Goal: Transaction & Acquisition: Purchase product/service

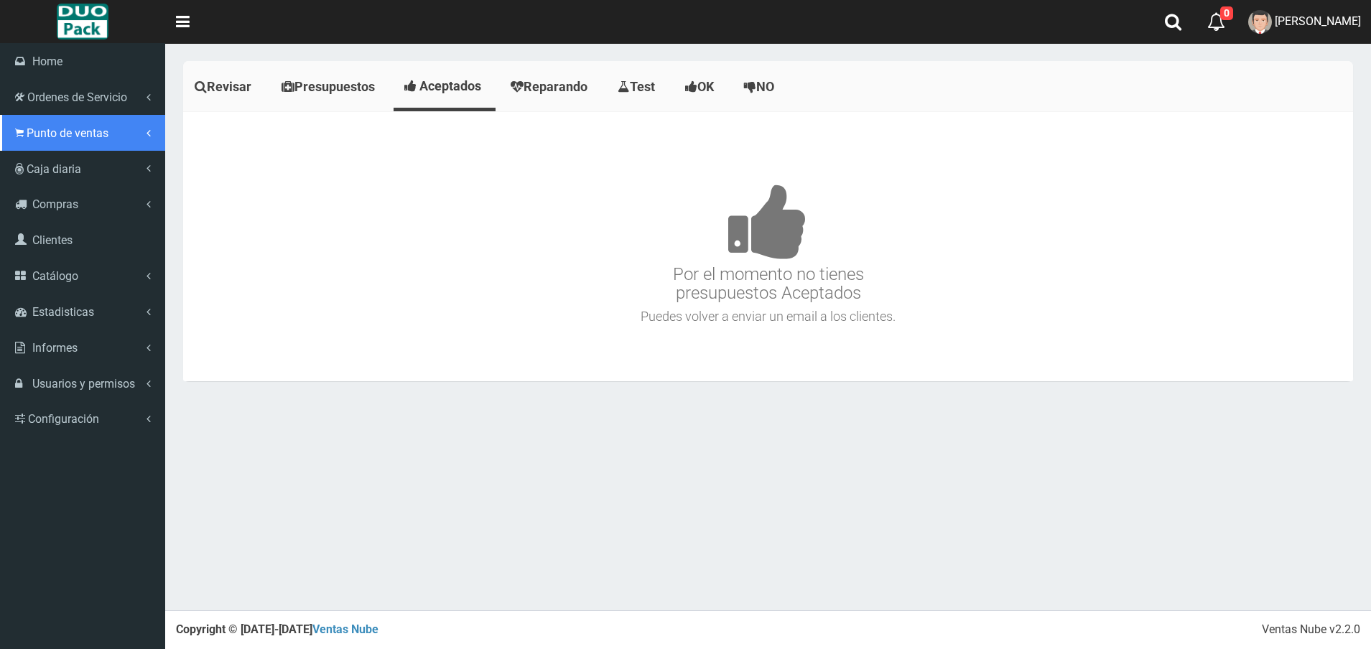
click at [29, 136] on span "Punto de ventas" at bounding box center [68, 133] width 82 height 14
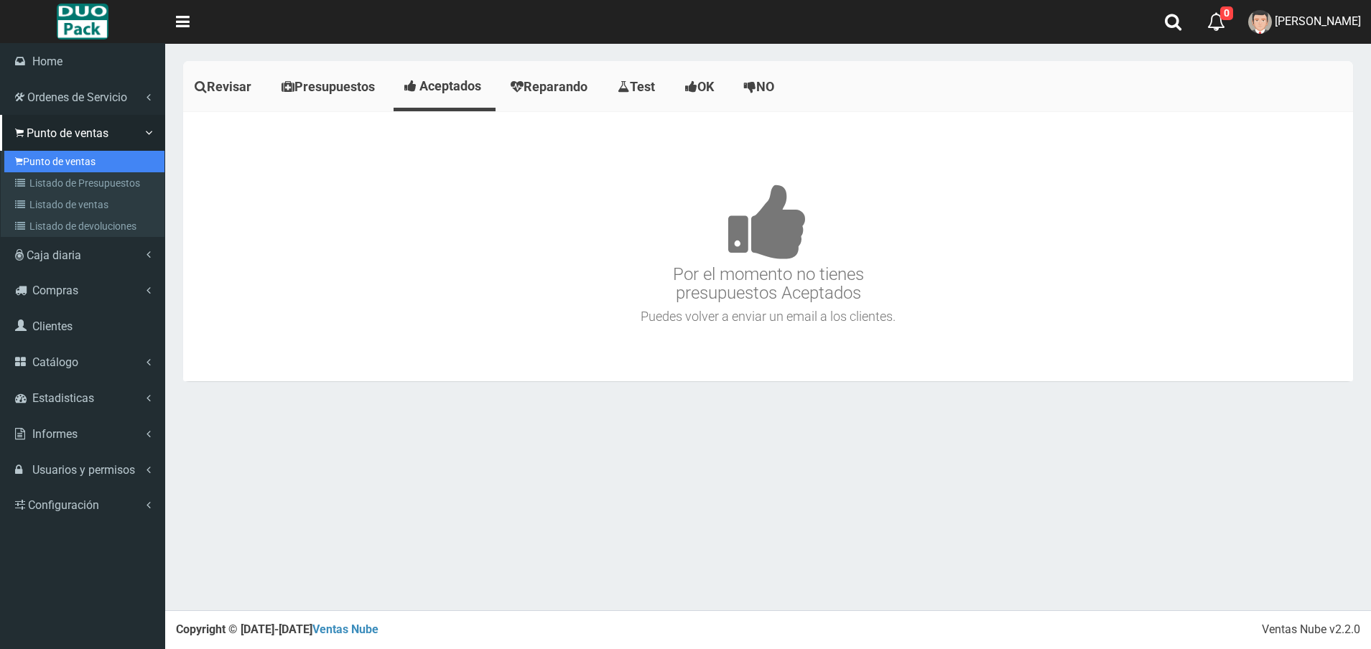
click at [70, 164] on link "Punto de ventas" at bounding box center [84, 162] width 160 height 22
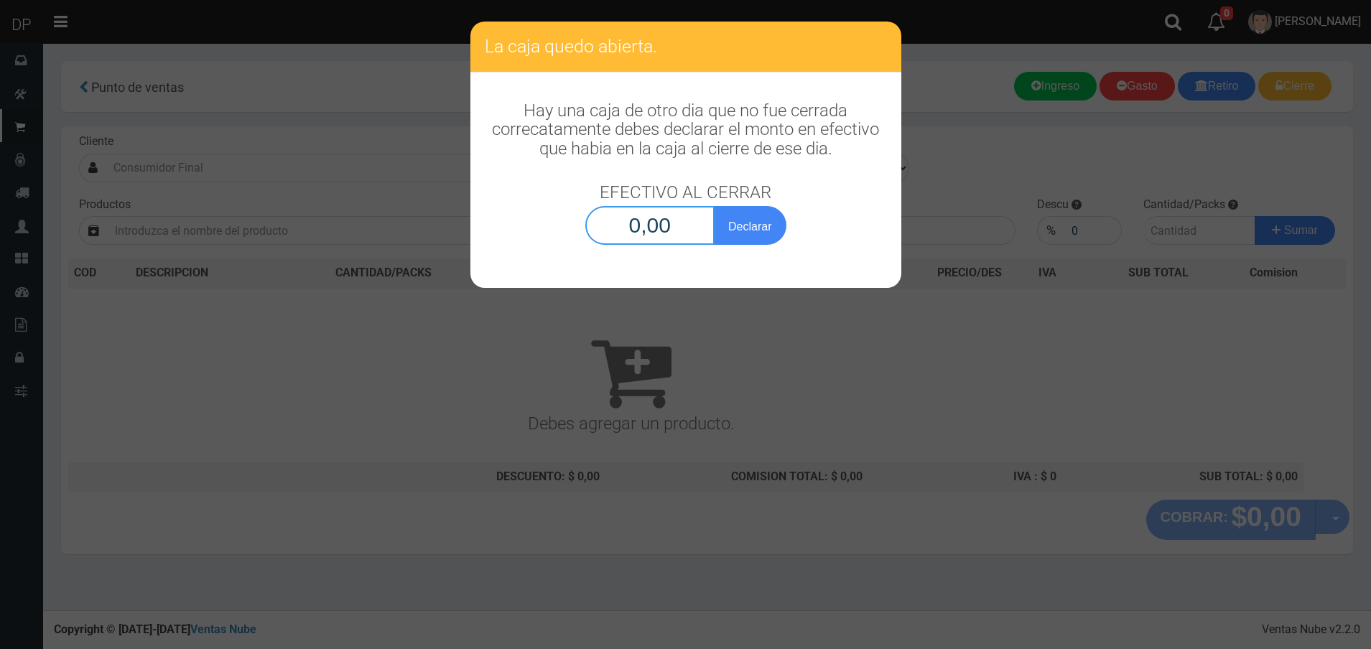
click at [687, 231] on input "0,00" at bounding box center [650, 225] width 130 height 39
type input "1,00"
click at [714, 206] on button "Declarar" at bounding box center [750, 225] width 72 height 39
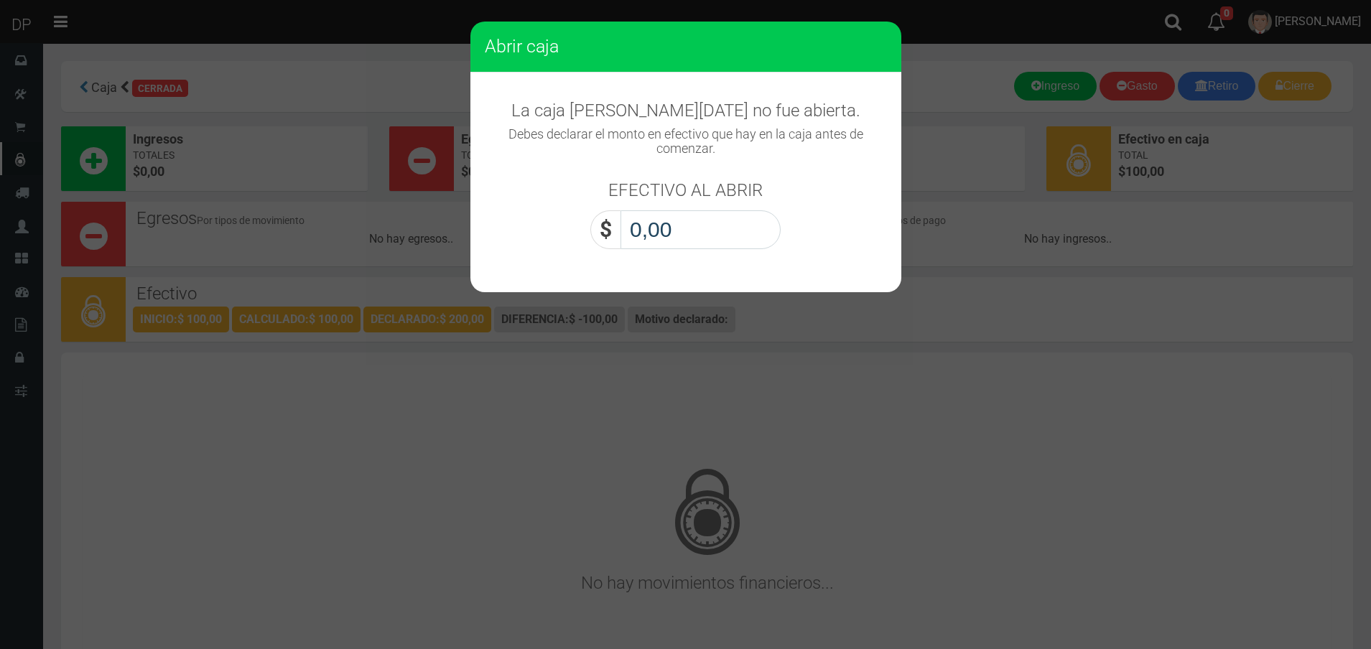
click at [687, 231] on input "0,00" at bounding box center [700, 229] width 160 height 39
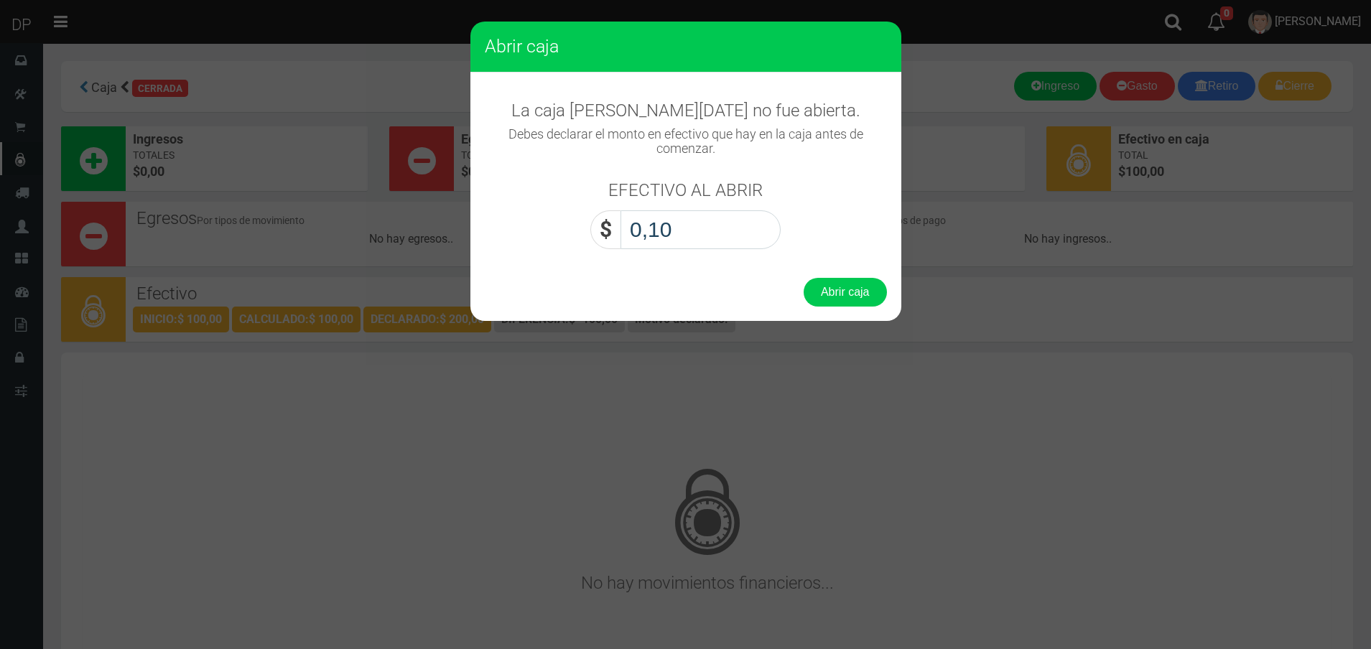
type input "1,00"
click at [804, 278] on button "Abrir caja" at bounding box center [845, 292] width 83 height 29
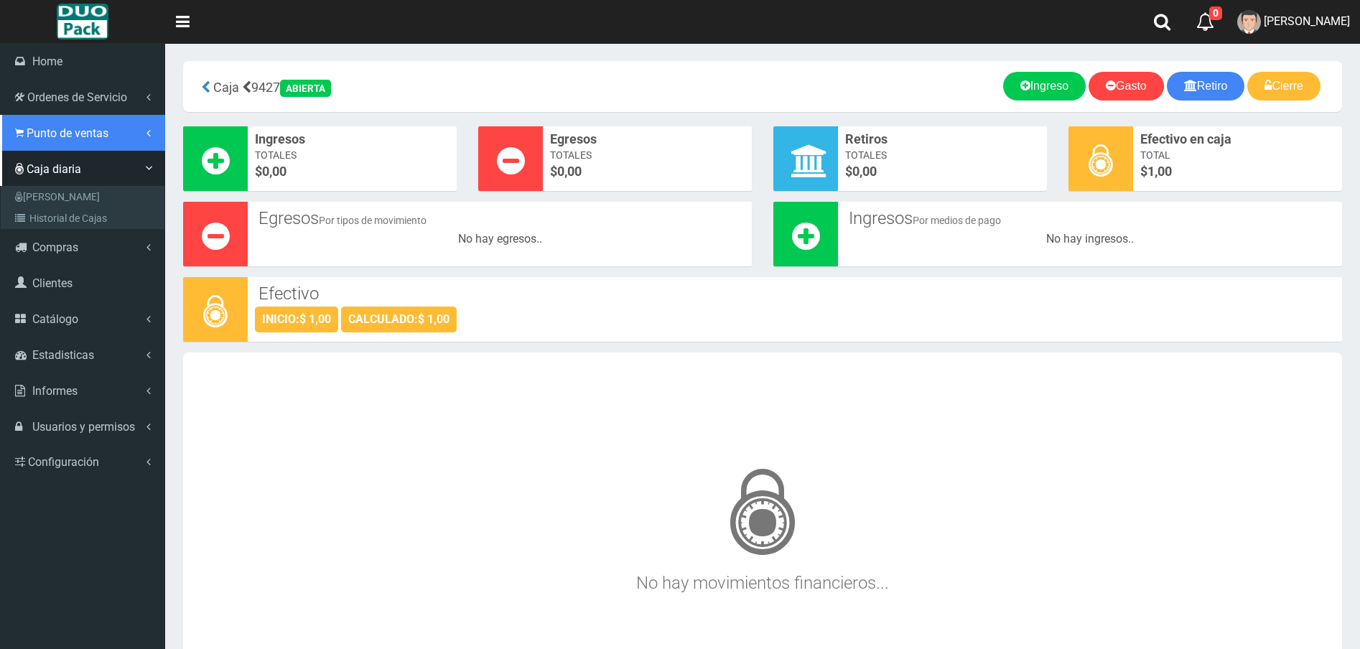
click at [90, 133] on span "Punto de ventas" at bounding box center [68, 133] width 82 height 14
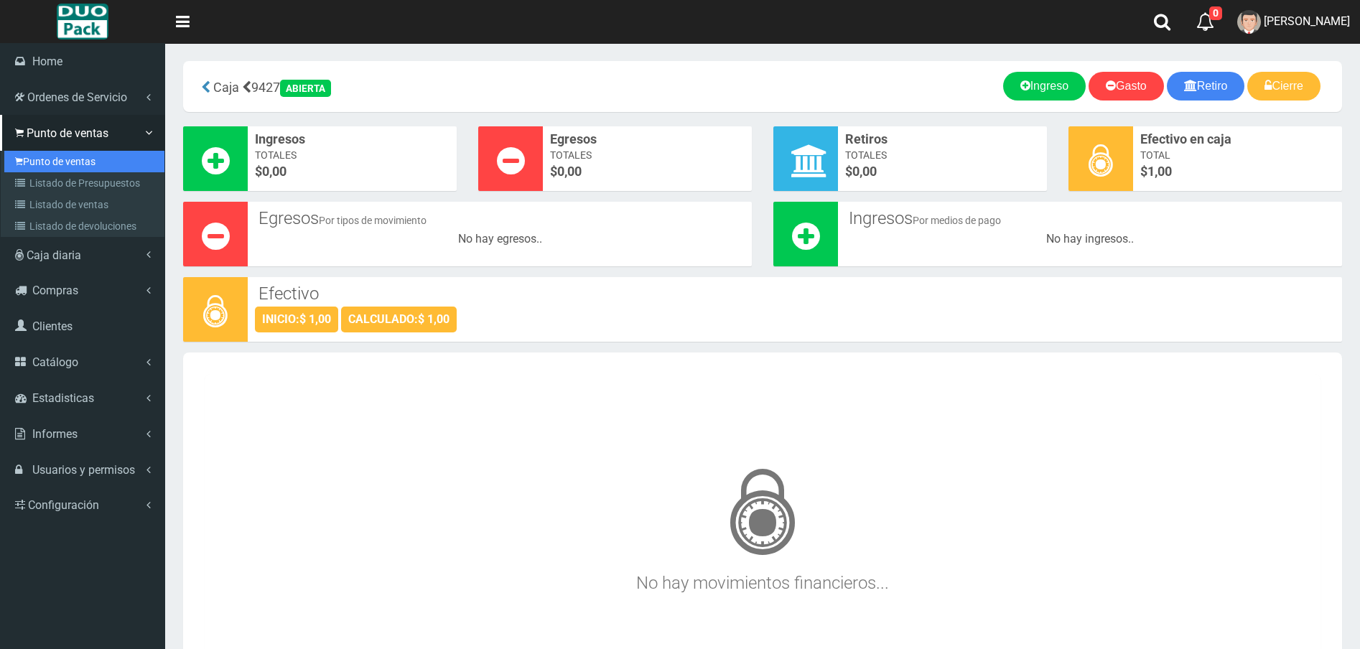
click at [94, 168] on link "Punto de ventas" at bounding box center [84, 162] width 160 height 22
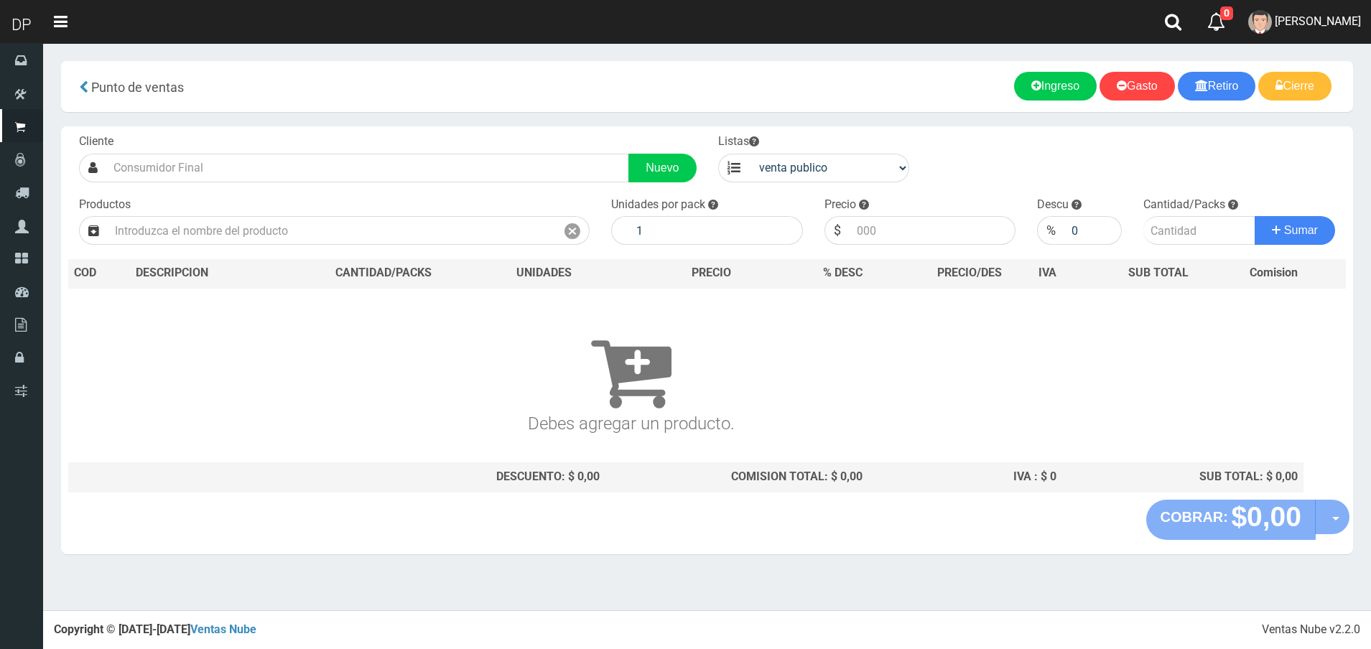
click at [327, 168] on input "text" at bounding box center [367, 168] width 523 height 29
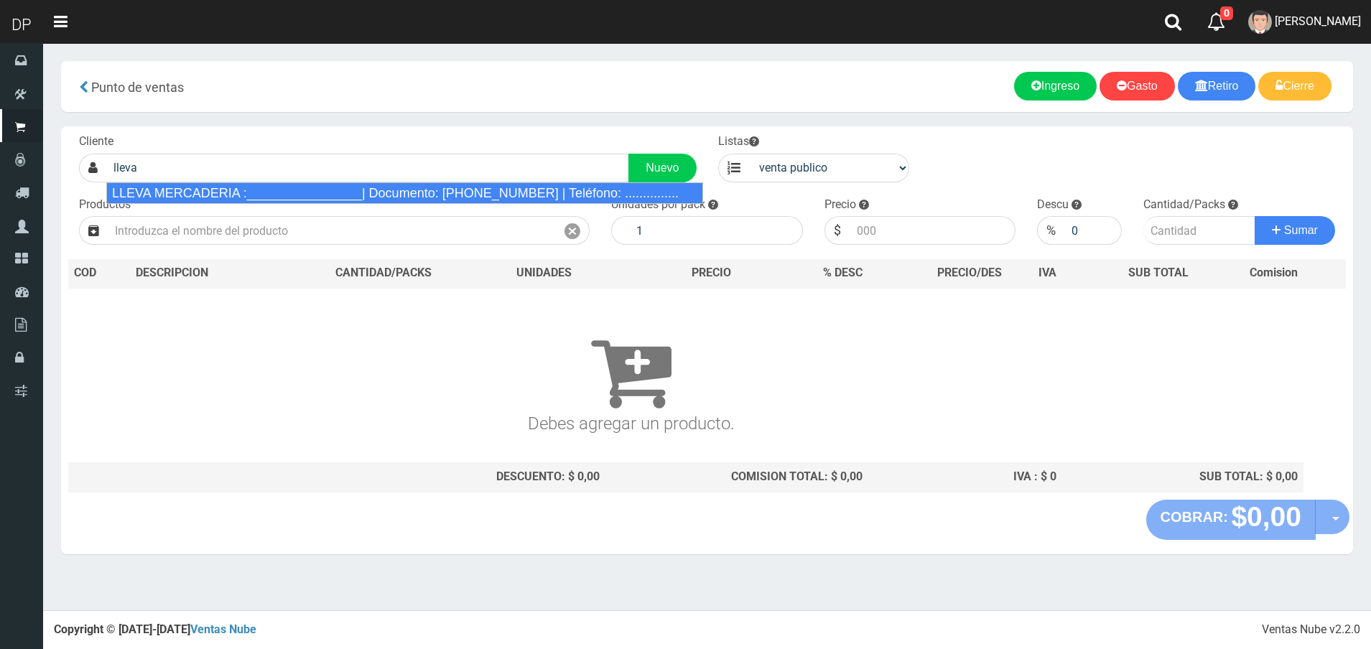
click at [328, 192] on div "LLEVA MERCADERIA :________________| Documento: 01111111111111111111 | Teléfono:…" at bounding box center [404, 193] width 597 height 22
type input "LLEVA MERCADERIA :________________| Documento: 01111111111111111111 | Teléfono:…"
select select "2"
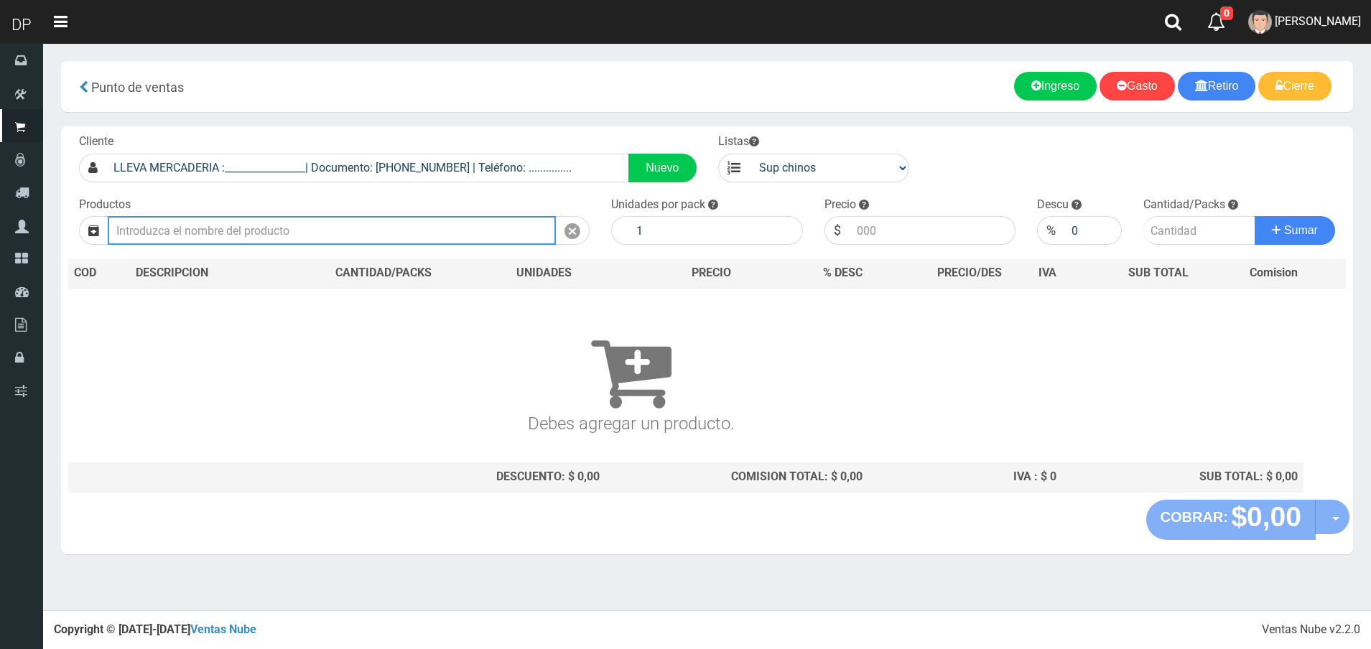
click at [305, 223] on input "text" at bounding box center [332, 230] width 448 height 29
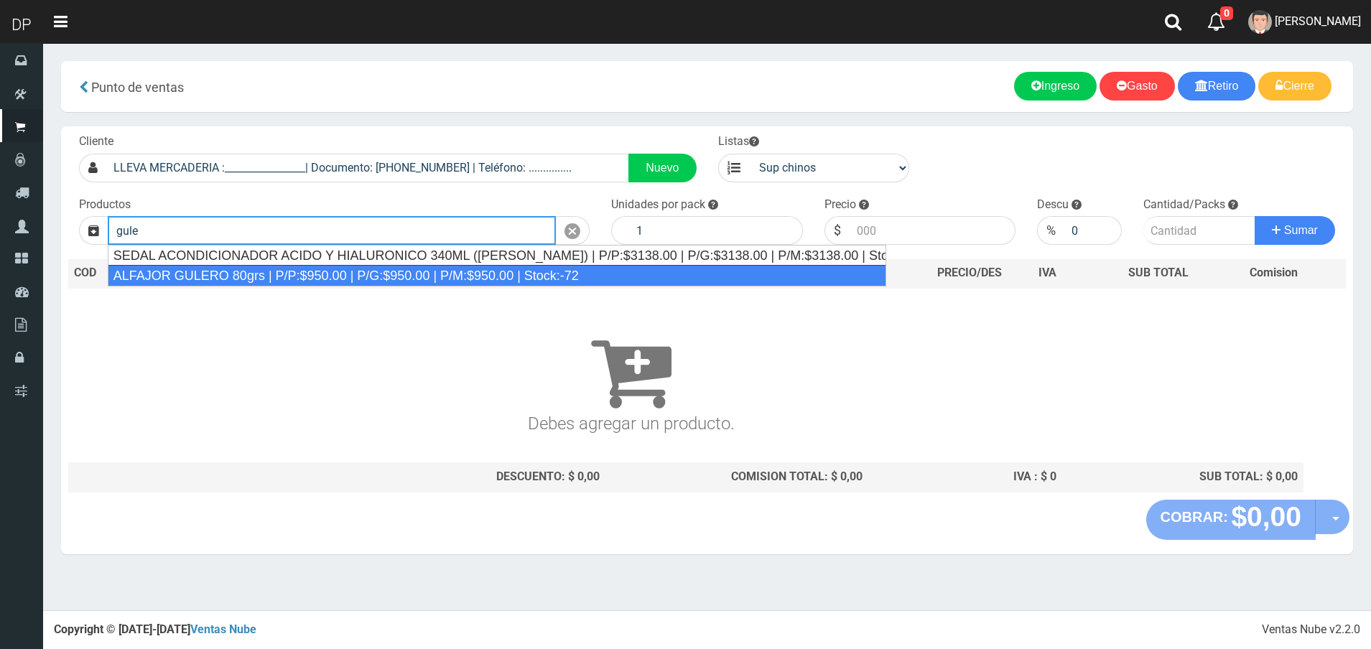
click at [327, 266] on div "ALFAJOR GULERO 80grs | P/P:$950.00 | P/G:$950.00 | P/M:$950.00 | Stock:-72" at bounding box center [497, 276] width 778 height 22
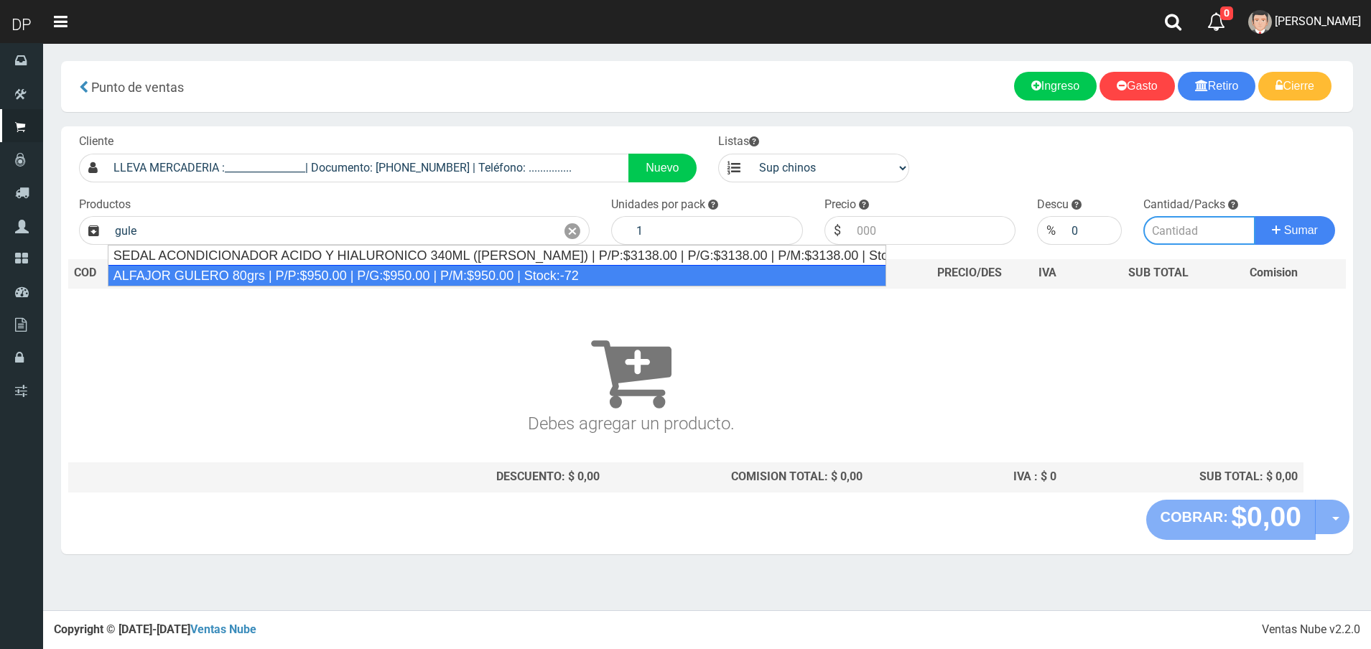
type input "ALFAJOR GULERO 80grs | P/P:$950.00 | P/G:$950.00 | P/M:$950.00 | Stock:-72"
type input "18"
type input "950.00"
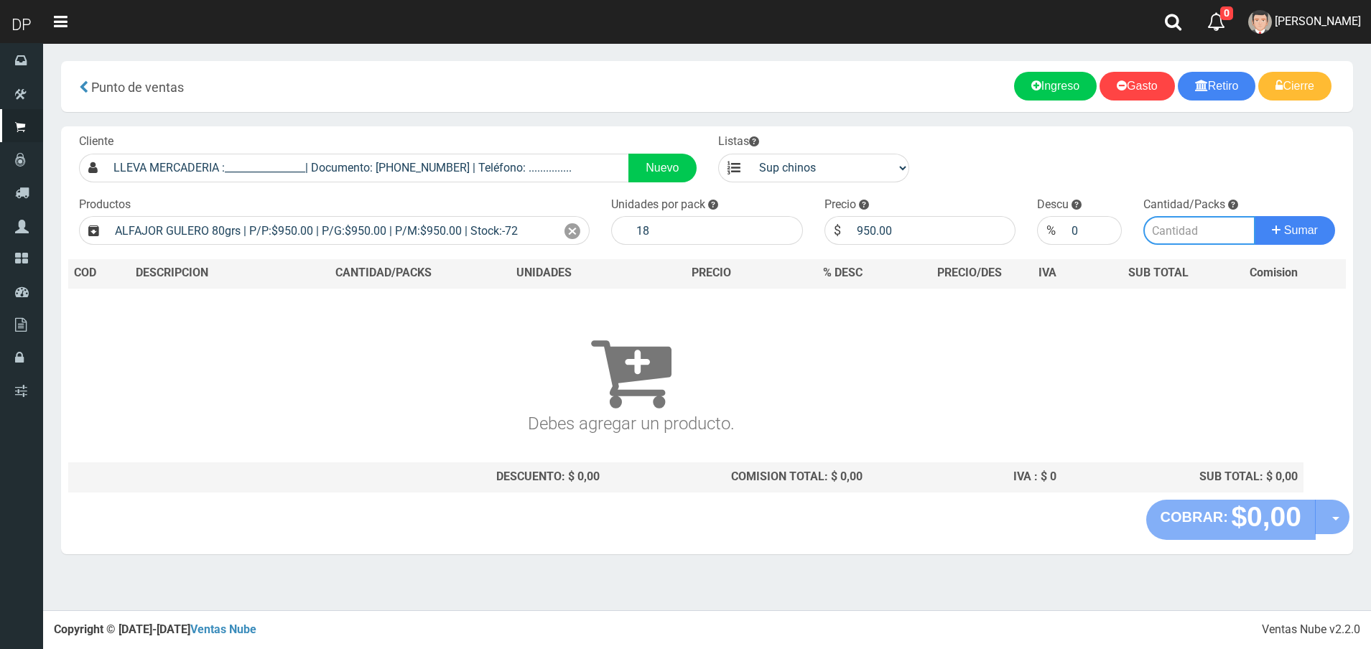
click at [1168, 230] on input "number" at bounding box center [1199, 230] width 112 height 29
type input "2"
click at [1255, 216] on button "Sumar" at bounding box center [1295, 230] width 80 height 29
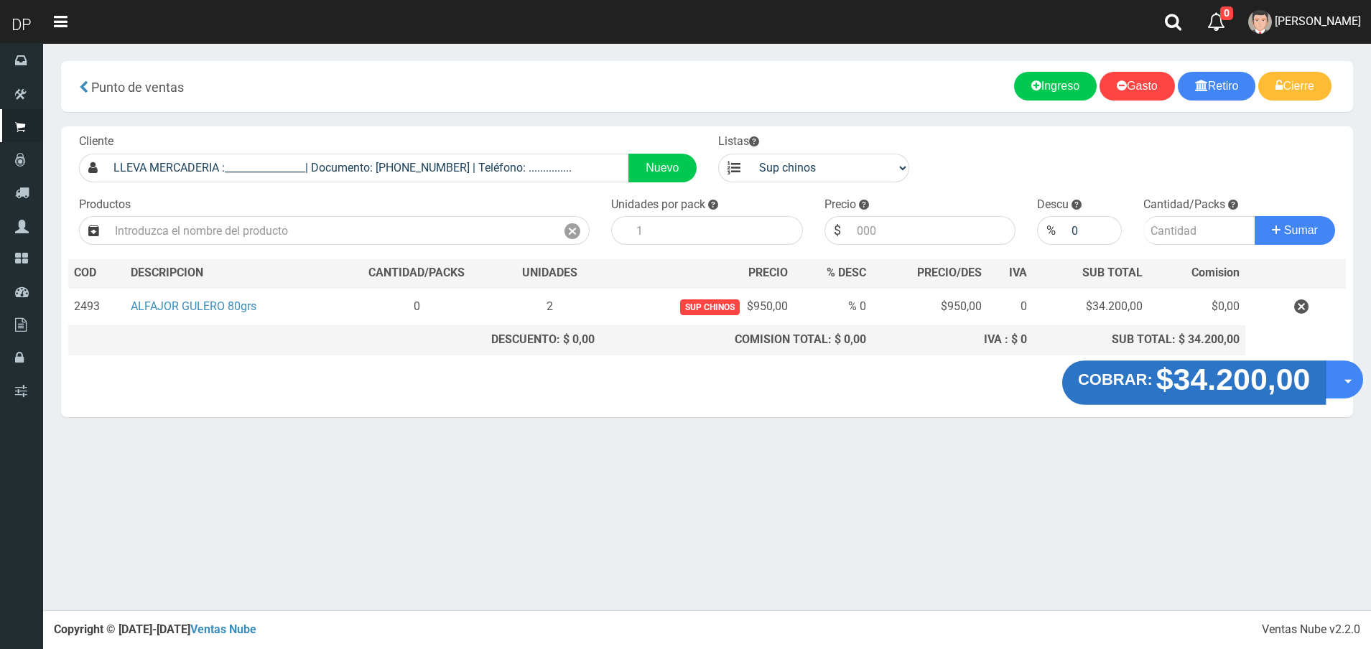
click at [1235, 381] on strong "$34.200,00" at bounding box center [1233, 379] width 154 height 34
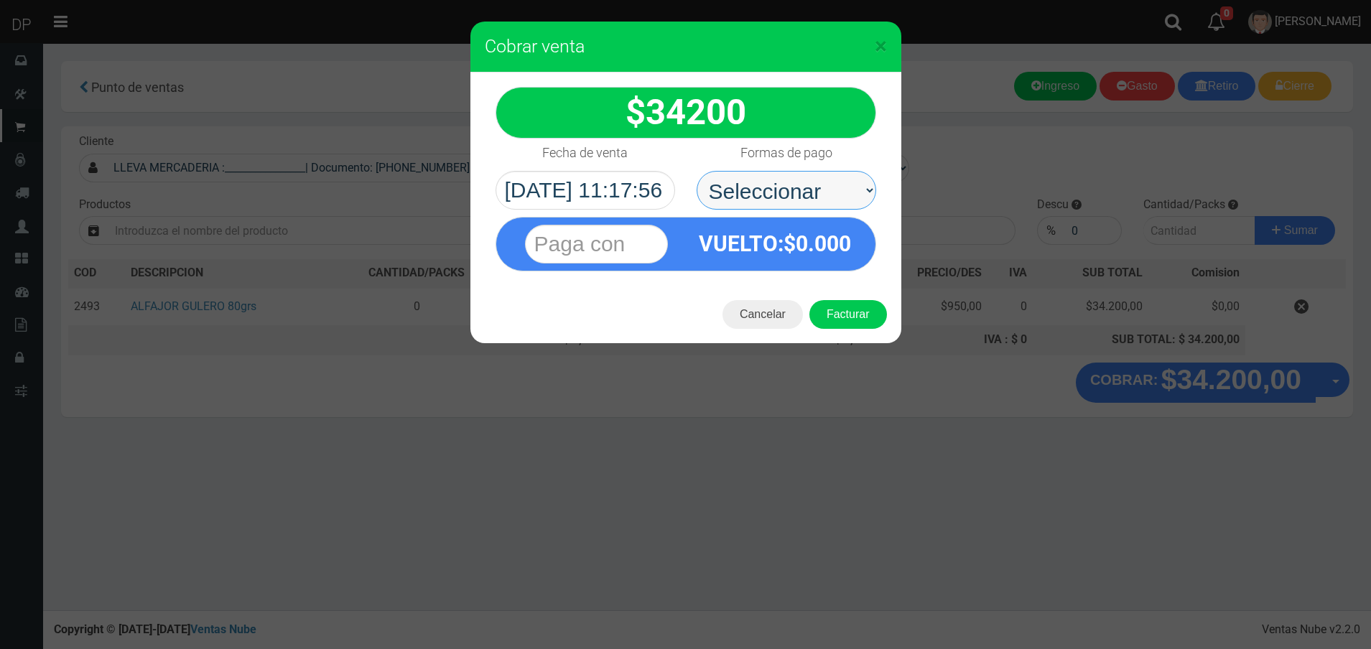
drag, startPoint x: 740, startPoint y: 182, endPoint x: 774, endPoint y: 208, distance: 43.1
click at [740, 182] on select "Seleccionar Efectivo Tarjeta de Crédito Depósito Débito" at bounding box center [787, 190] width 180 height 39
select select "Efectivo"
click at [697, 171] on select "Seleccionar Efectivo Tarjeta de Crédito Depósito Débito" at bounding box center [787, 190] width 180 height 39
click at [842, 315] on button "Facturar" at bounding box center [848, 314] width 78 height 29
